Goal: Task Accomplishment & Management: Manage account settings

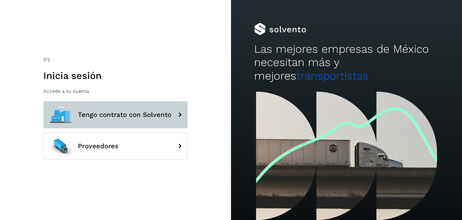
click at [154, 114] on span "Tengo contrato con Solvento" at bounding box center [125, 114] width 94 height 7
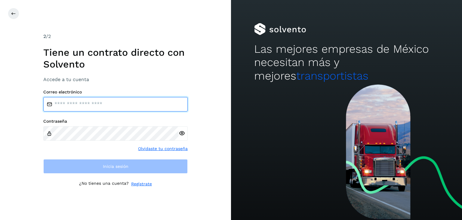
click at [133, 106] on input "email" at bounding box center [115, 104] width 144 height 14
type input "**********"
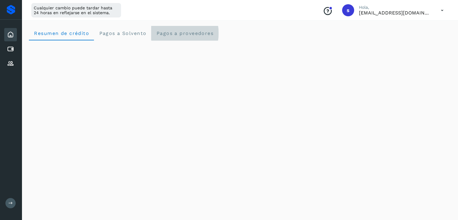
click at [177, 34] on span "Pagos a proveedores" at bounding box center [184, 33] width 57 height 6
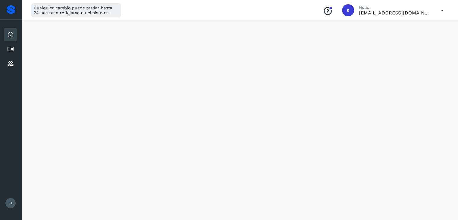
scroll to position [211, 0]
click at [13, 49] on icon at bounding box center [10, 48] width 7 height 7
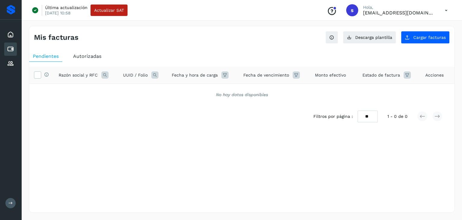
click at [92, 57] on span "Autorizadas" at bounding box center [87, 56] width 28 height 6
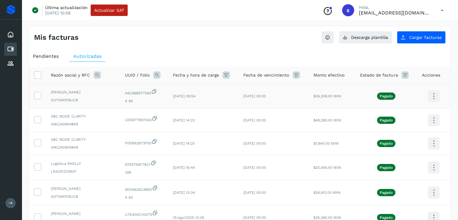
click at [431, 95] on icon at bounding box center [433, 96] width 14 height 14
click at [402, 79] on button "Ver Detalle" at bounding box center [403, 79] width 72 height 12
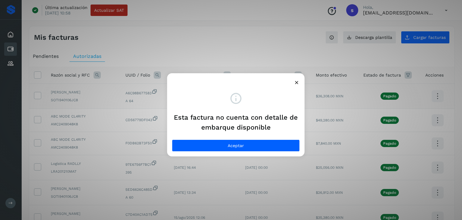
click at [298, 82] on icon at bounding box center [297, 82] width 6 height 6
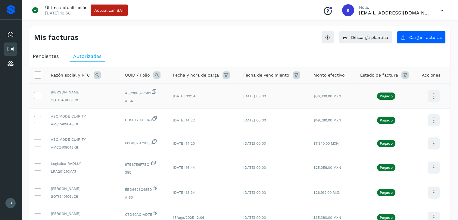
click at [433, 92] on icon at bounding box center [433, 96] width 14 height 14
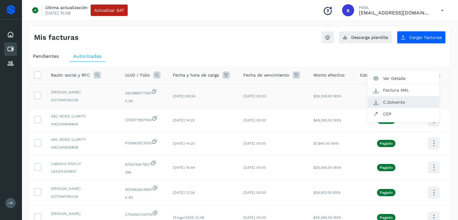
click at [411, 103] on button "C.Solvento" at bounding box center [403, 102] width 72 height 12
